Goal: Information Seeking & Learning: Find specific fact

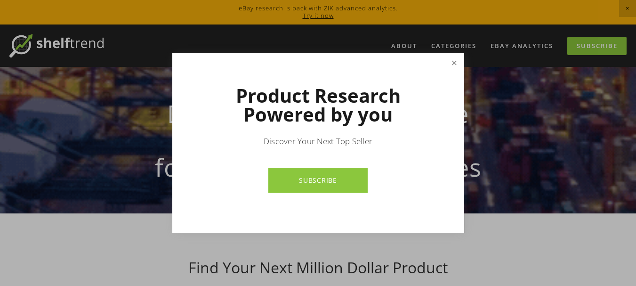
click at [455, 61] on link "Close" at bounding box center [454, 63] width 16 height 16
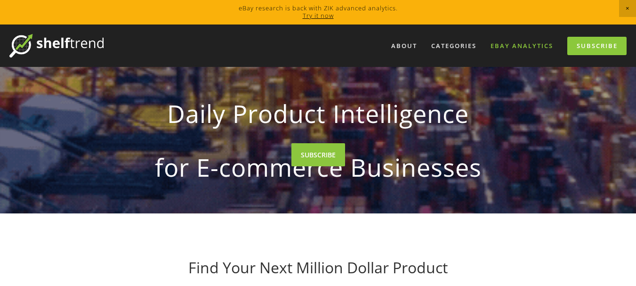
click at [499, 48] on link "eBay Analytics" at bounding box center [522, 46] width 75 height 16
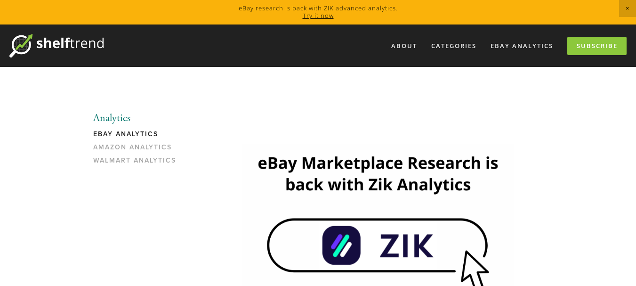
click at [137, 136] on link "eBay Analytics" at bounding box center [138, 136] width 90 height 13
click at [330, 16] on link "Try it now" at bounding box center [318, 15] width 31 height 8
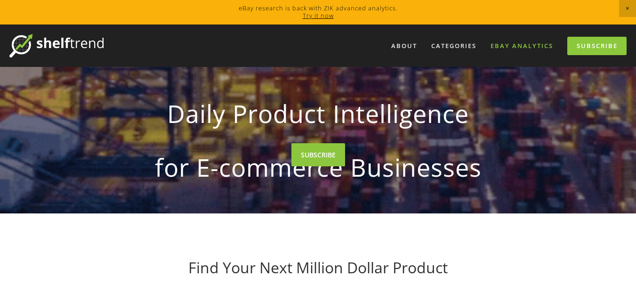
click at [501, 42] on link "eBay Analytics" at bounding box center [522, 46] width 75 height 16
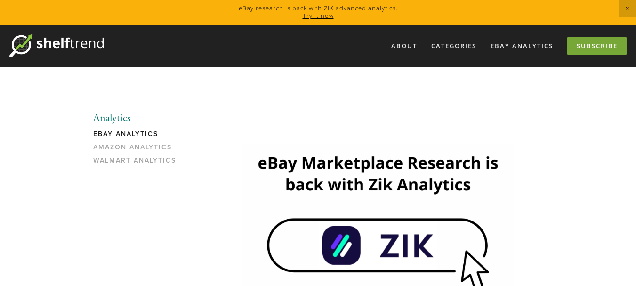
click at [572, 40] on link "Subscribe" at bounding box center [597, 46] width 59 height 18
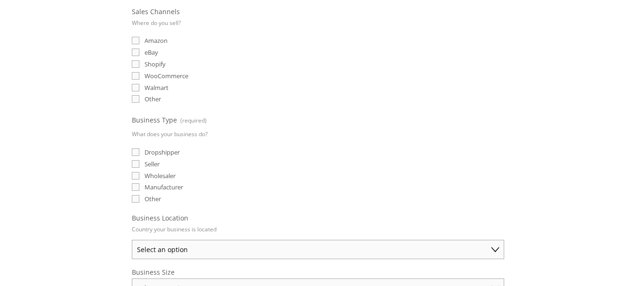
scroll to position [15, 0]
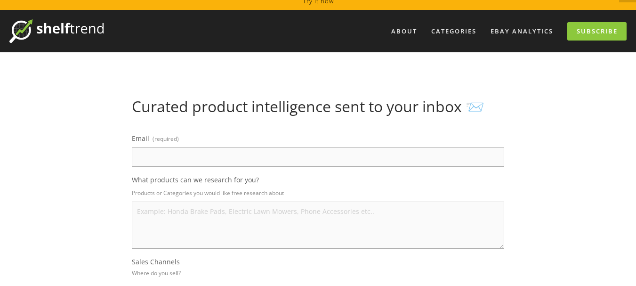
click at [58, 38] on img at bounding box center [56, 31] width 94 height 24
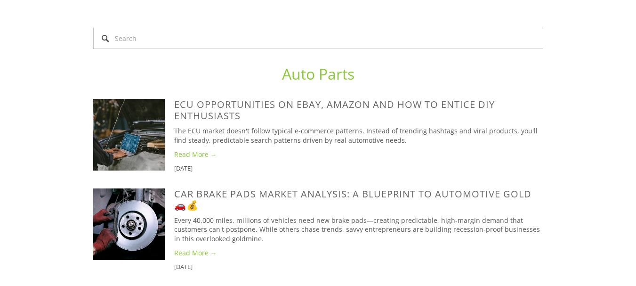
scroll to position [399, 0]
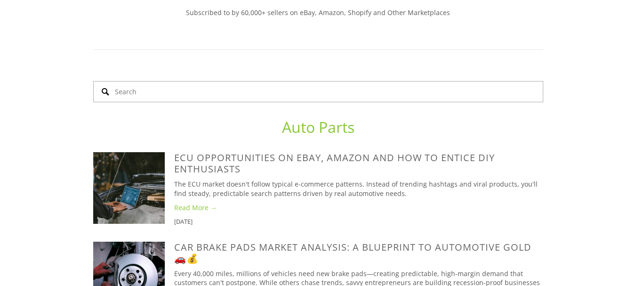
click at [317, 100] on input "Search" at bounding box center [318, 91] width 450 height 21
click at [300, 95] on input "Search" at bounding box center [318, 91] width 450 height 21
paste input "305000165237"
type input "305000165237"
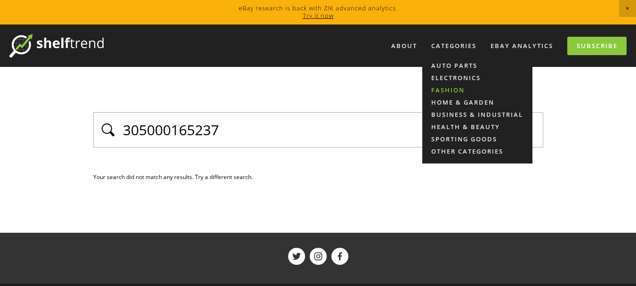
click at [445, 91] on link "Fashion" at bounding box center [477, 90] width 110 height 12
